Goal: Information Seeking & Learning: Learn about a topic

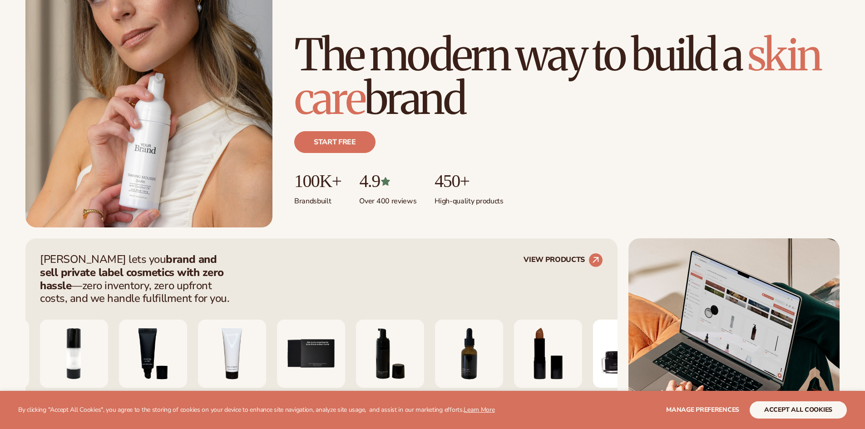
scroll to position [272, 0]
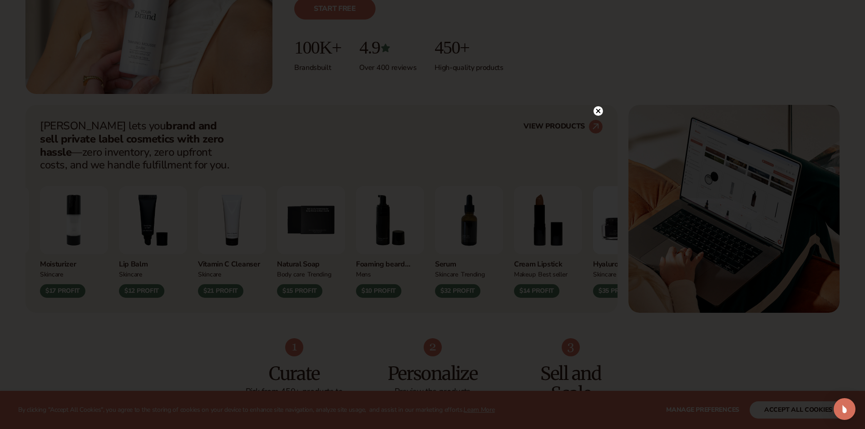
click at [595, 113] on circle at bounding box center [598, 111] width 10 height 10
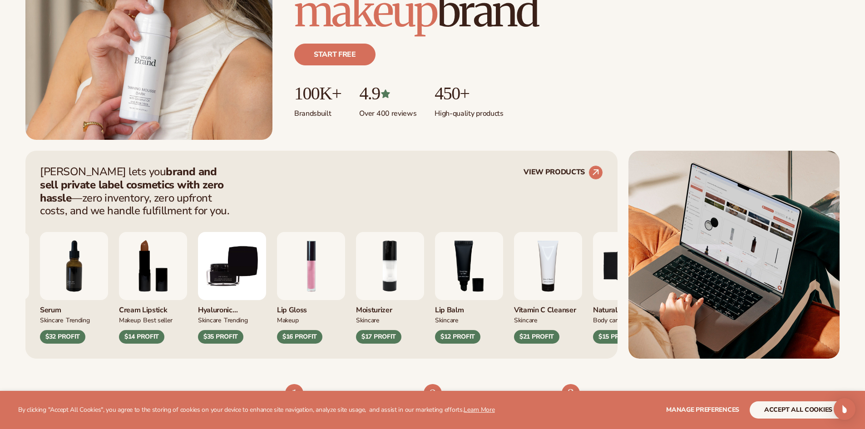
scroll to position [227, 0]
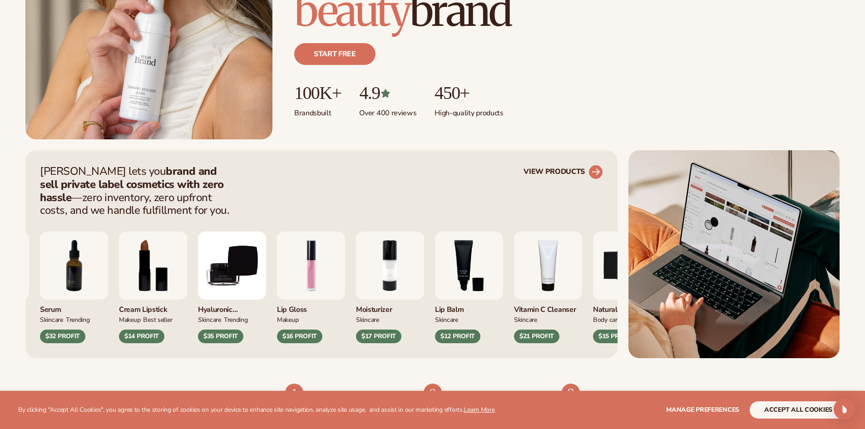
click at [591, 171] on circle at bounding box center [596, 172] width 20 height 20
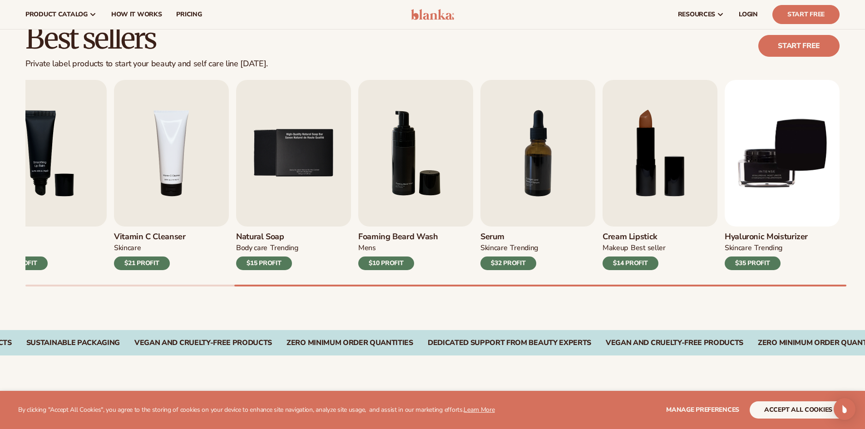
scroll to position [227, 0]
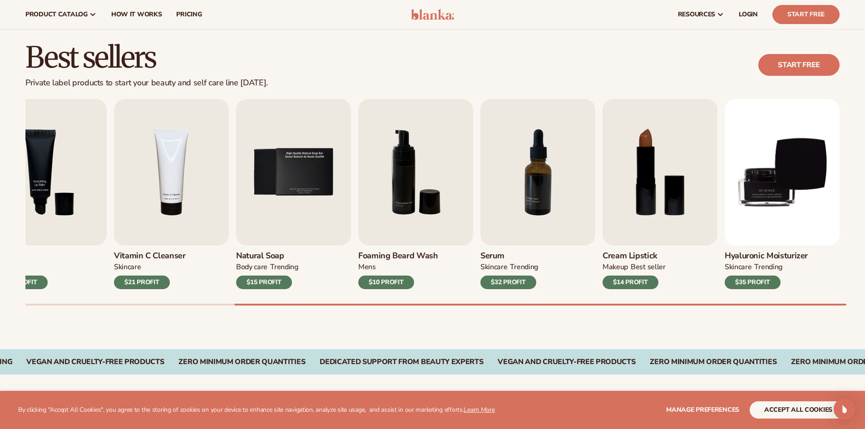
drag, startPoint x: 125, startPoint y: 382, endPoint x: 0, endPoint y: 367, distance: 125.7
drag, startPoint x: 41, startPoint y: 308, endPoint x: 0, endPoint y: 289, distance: 44.9
click at [0, 289] on div "Best sellers Private label products to start your beauty and self care line tod…" at bounding box center [432, 183] width 865 height 332
click at [246, 59] on h2 "Best sellers" at bounding box center [146, 57] width 242 height 30
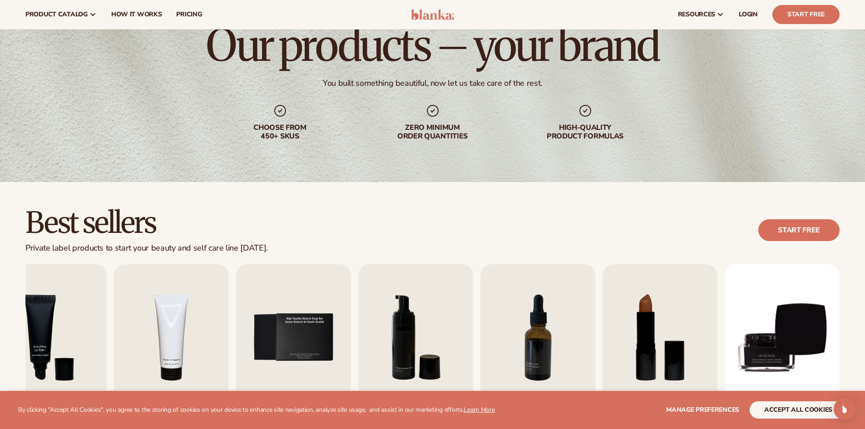
scroll to position [45, 0]
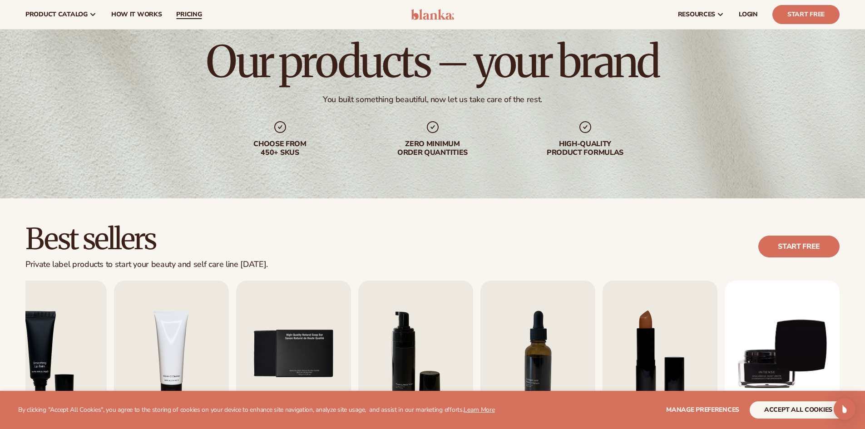
click at [194, 11] on span "pricing" at bounding box center [188, 14] width 25 height 7
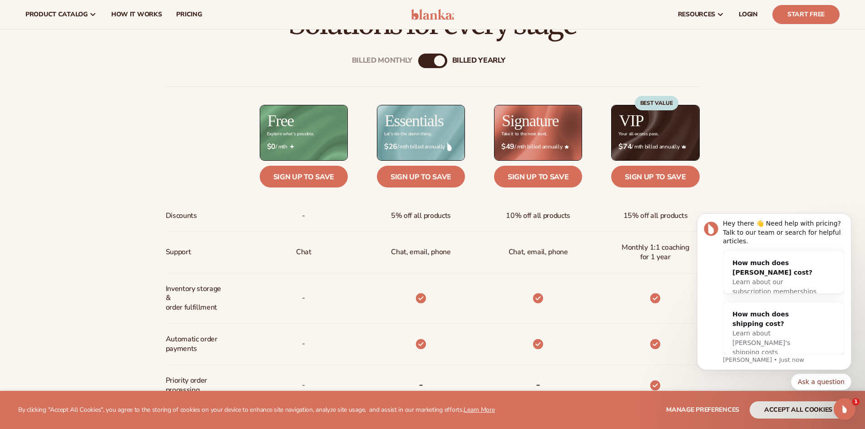
scroll to position [363, 0]
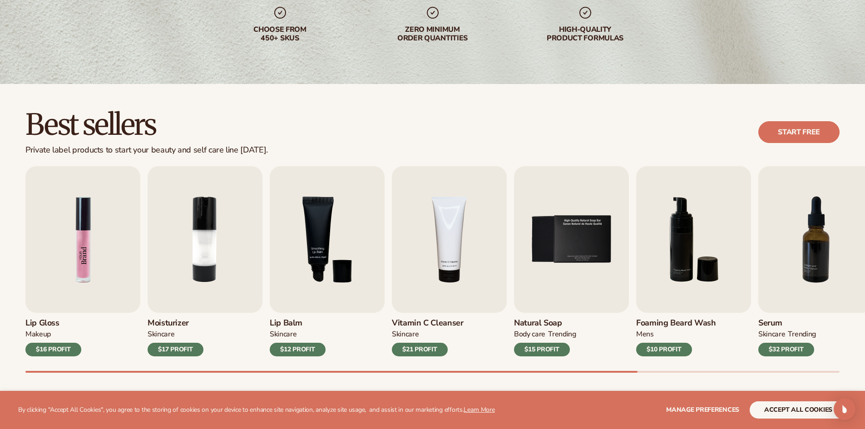
scroll to position [182, 0]
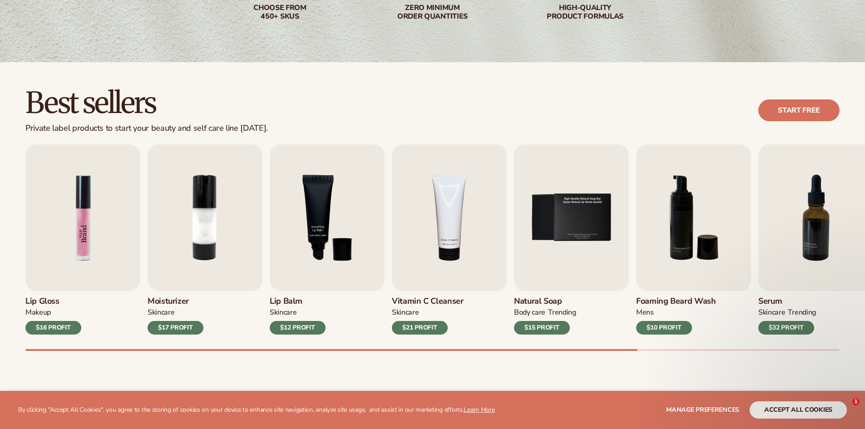
click at [85, 263] on img "1 / 9" at bounding box center [82, 217] width 115 height 147
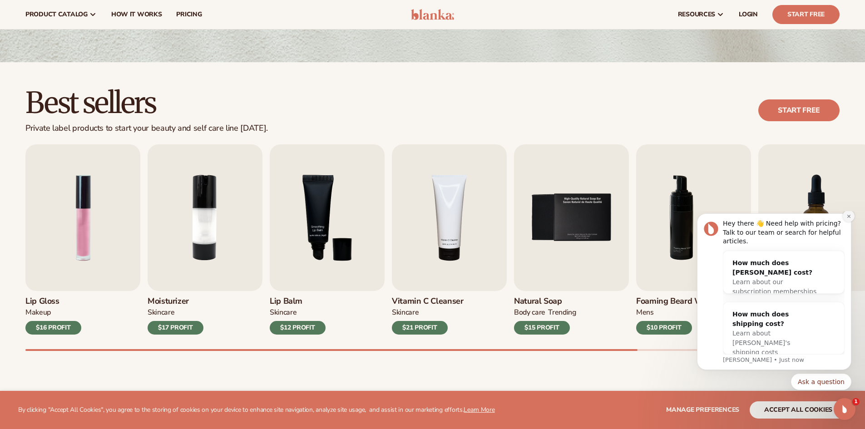
click at [844, 222] on button "Dismiss notification" at bounding box center [848, 216] width 12 height 12
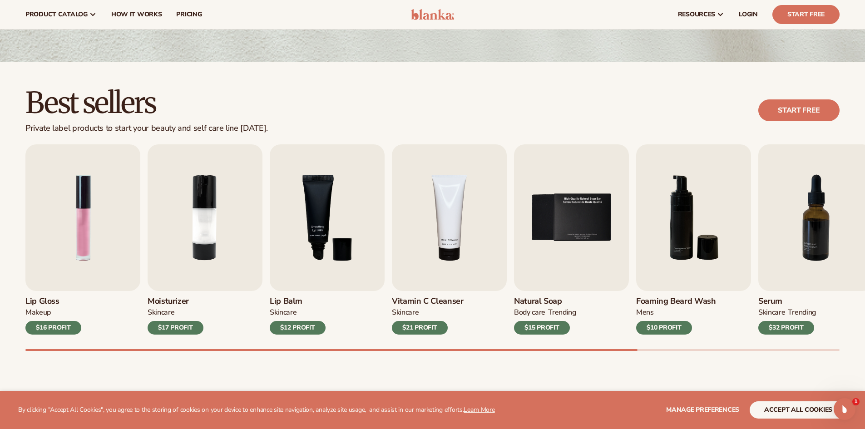
click at [483, 85] on div "Best sellers Private label products to start your beauty and self care line tod…" at bounding box center [432, 228] width 865 height 332
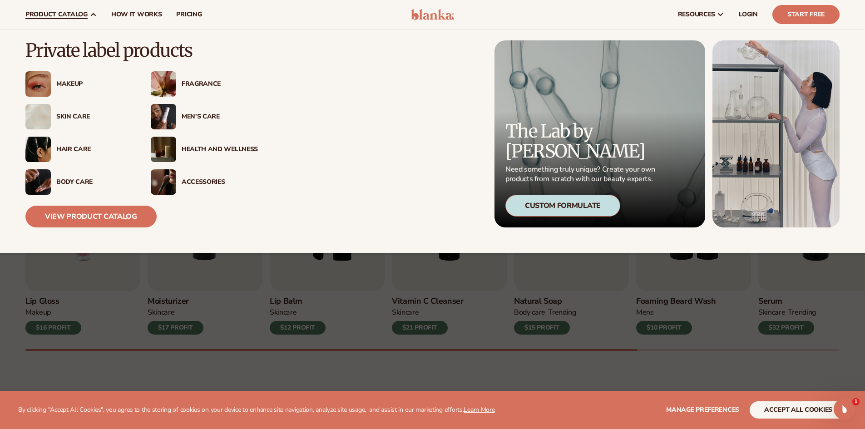
click at [71, 81] on div "Makeup" at bounding box center [94, 84] width 76 height 8
